Goal: Task Accomplishment & Management: Use online tool/utility

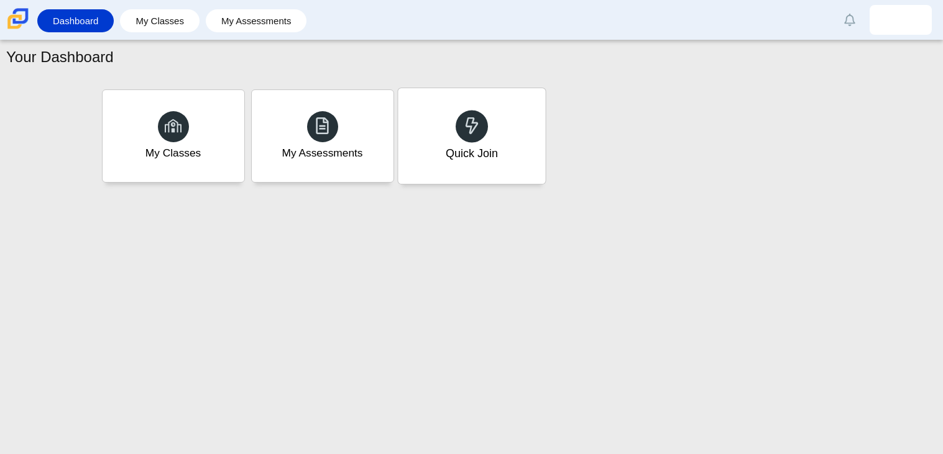
click at [495, 140] on div "Quick Join" at bounding box center [471, 136] width 147 height 96
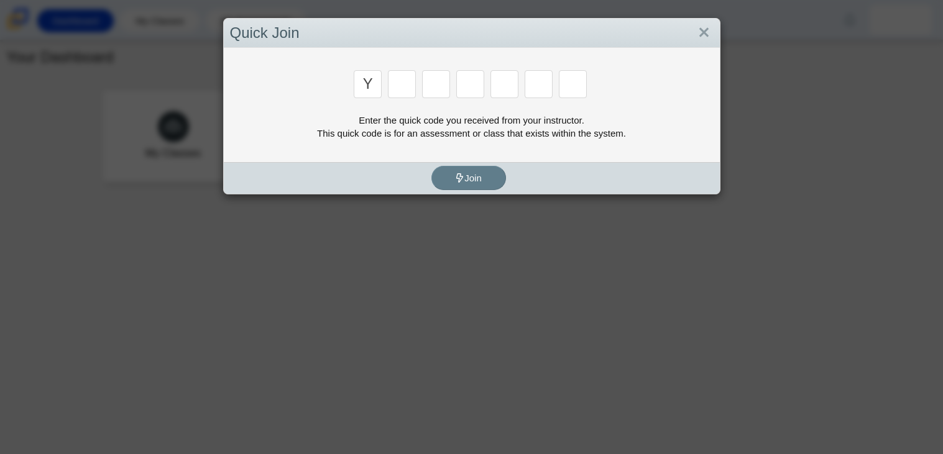
type input "y"
type input "3"
type input "k"
type input "e"
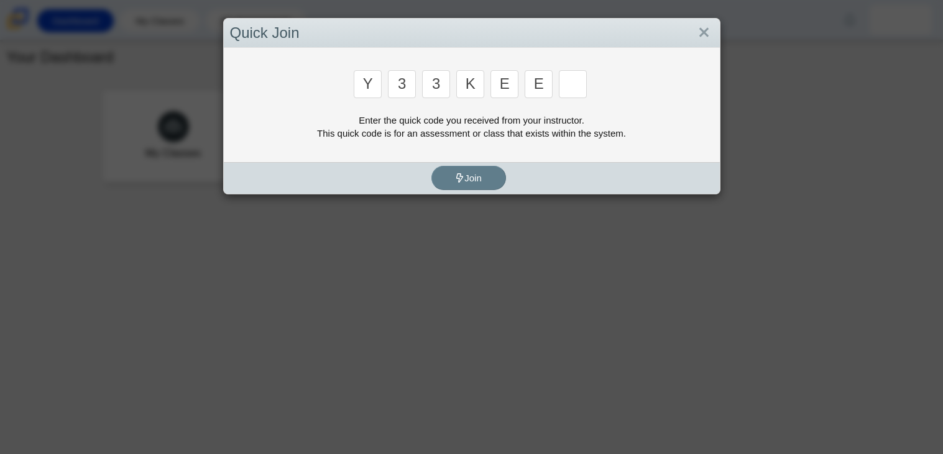
type input "e"
type input "4"
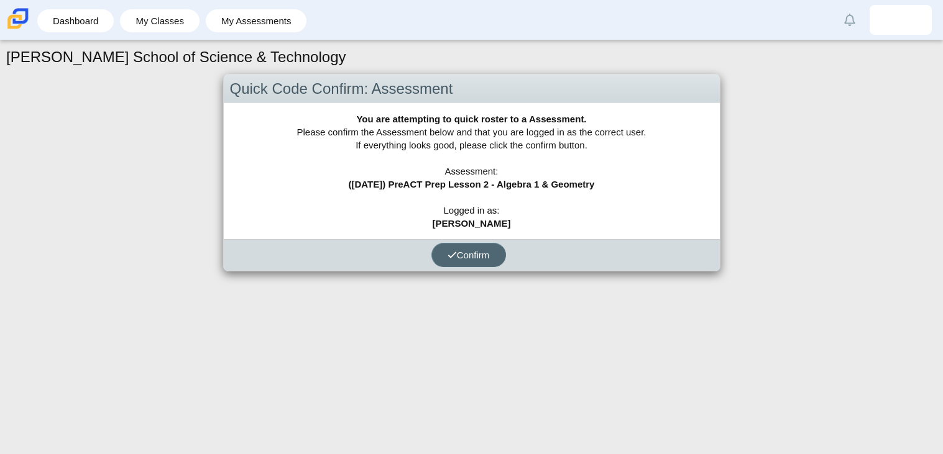
click at [465, 256] on span "Confirm" at bounding box center [468, 255] width 42 height 11
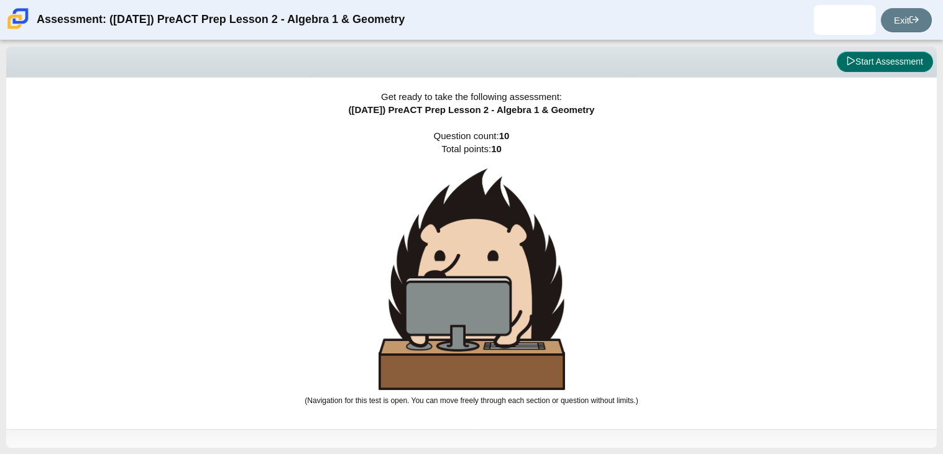
click at [847, 60] on icon at bounding box center [850, 61] width 9 height 9
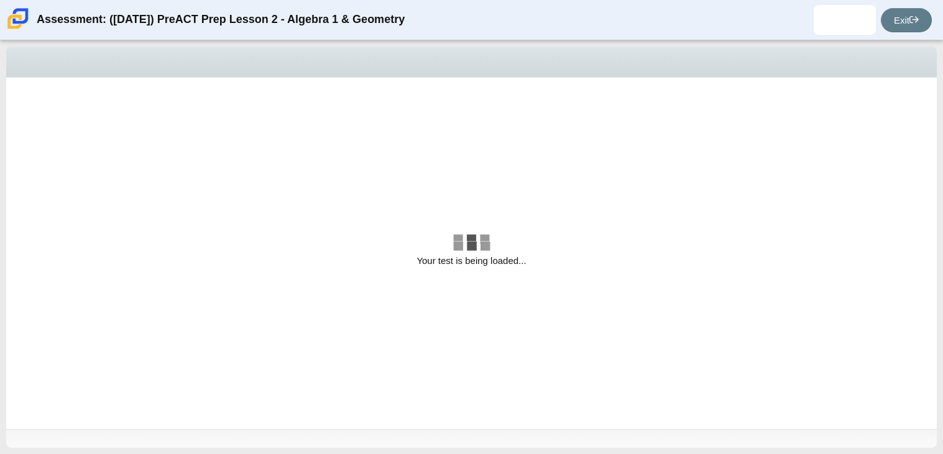
select select "96b71634-eacb-4f7e-8aef-411727d9bcba"
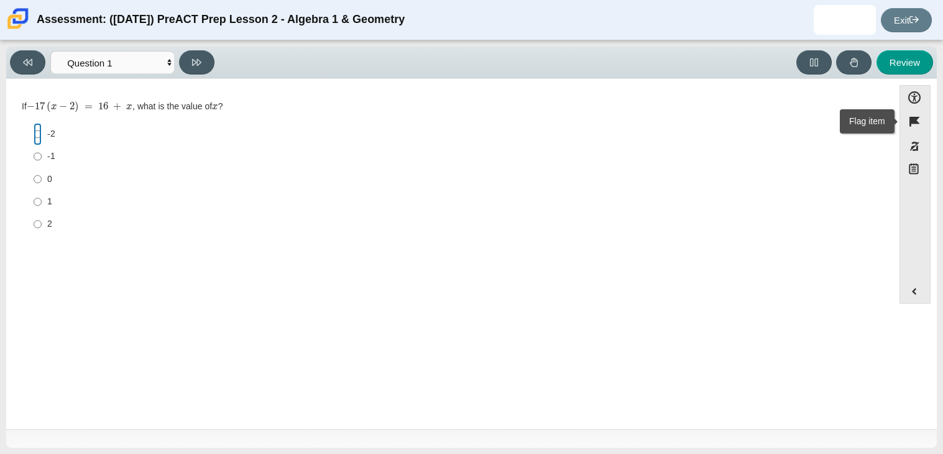
click at [40, 132] on input "-2 -2" at bounding box center [38, 134] width 8 height 22
radio input "true"
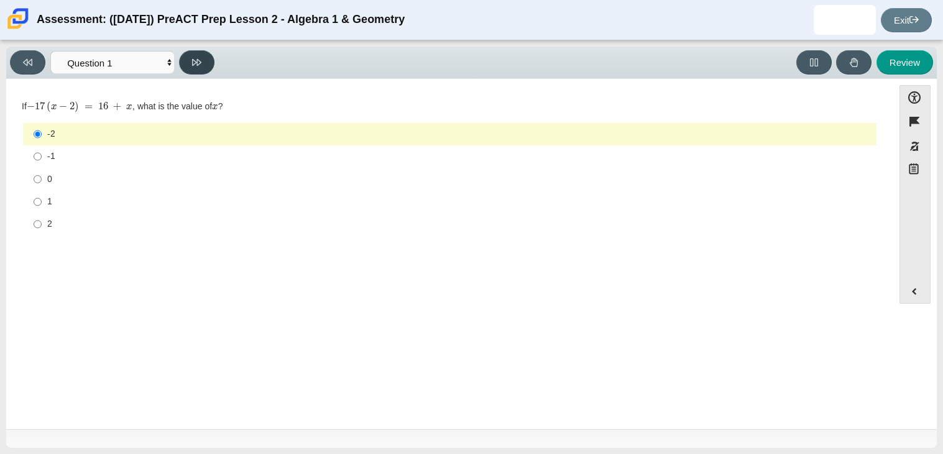
click at [193, 60] on icon at bounding box center [196, 62] width 9 height 9
select select "89427bb7-e313-4f00-988f-8b8255897029"
